Goal: Find specific page/section: Find specific page/section

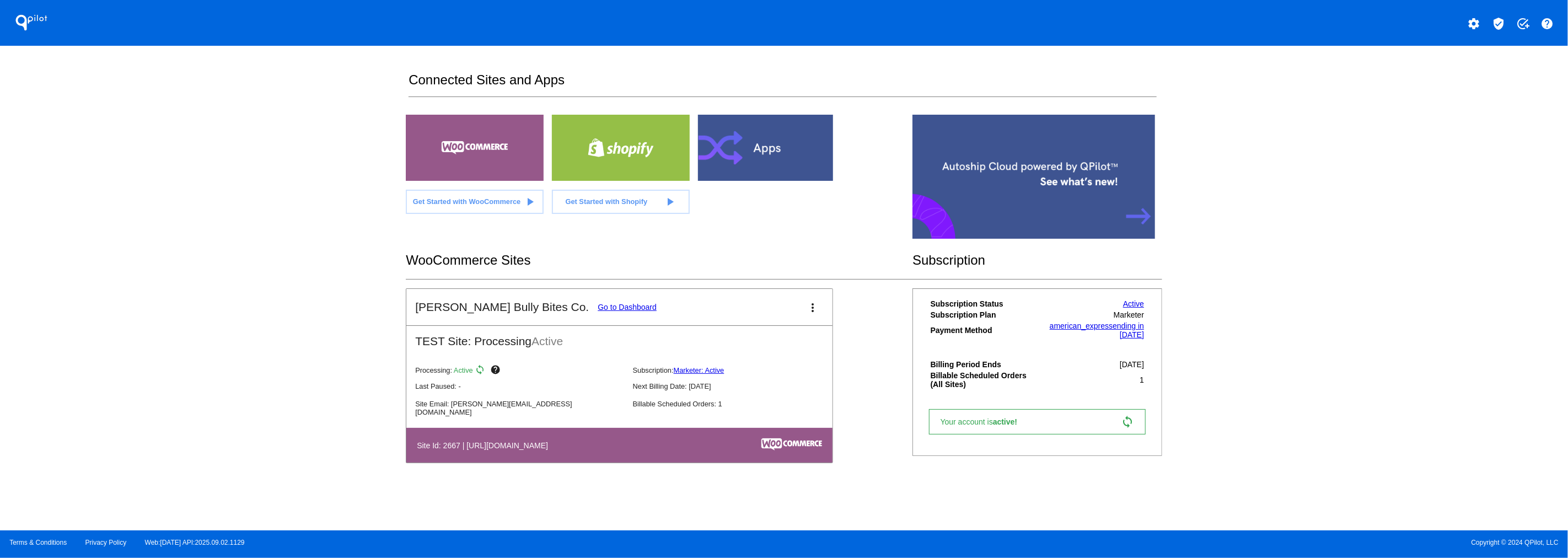
click at [597, 308] on link "Go to Dashboard" at bounding box center [627, 308] width 59 height 9
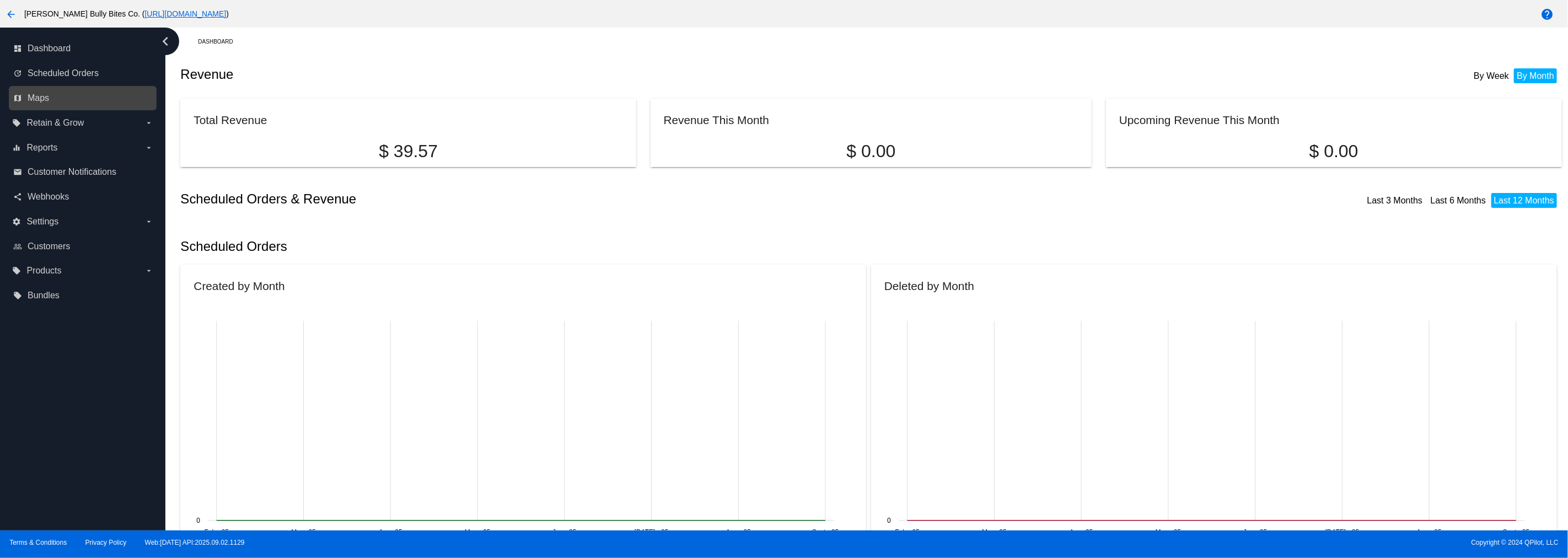
click at [51, 94] on link "map Maps" at bounding box center [84, 98] width 140 height 18
